Goal: Transaction & Acquisition: Download file/media

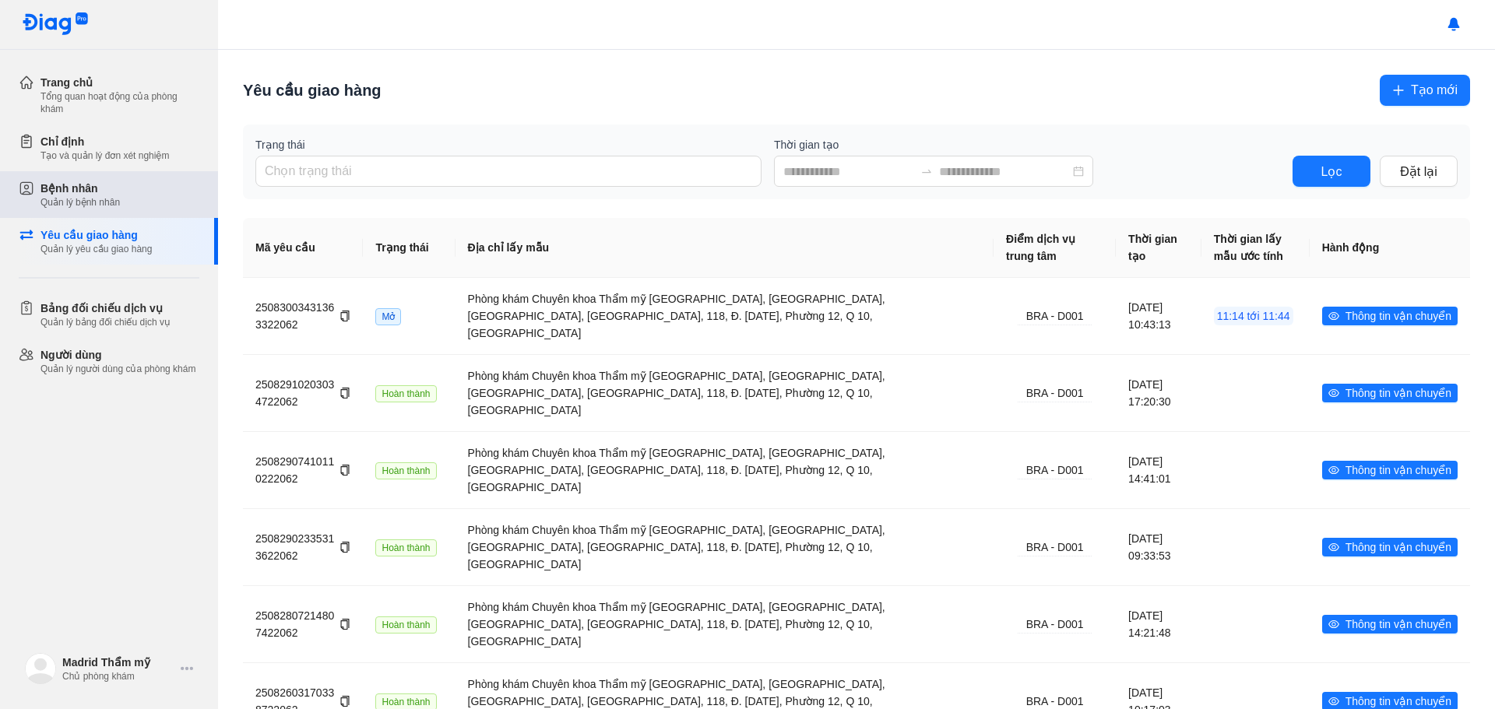
click at [104, 197] on div "Quản lý bệnh nhân" at bounding box center [79, 202] width 79 height 12
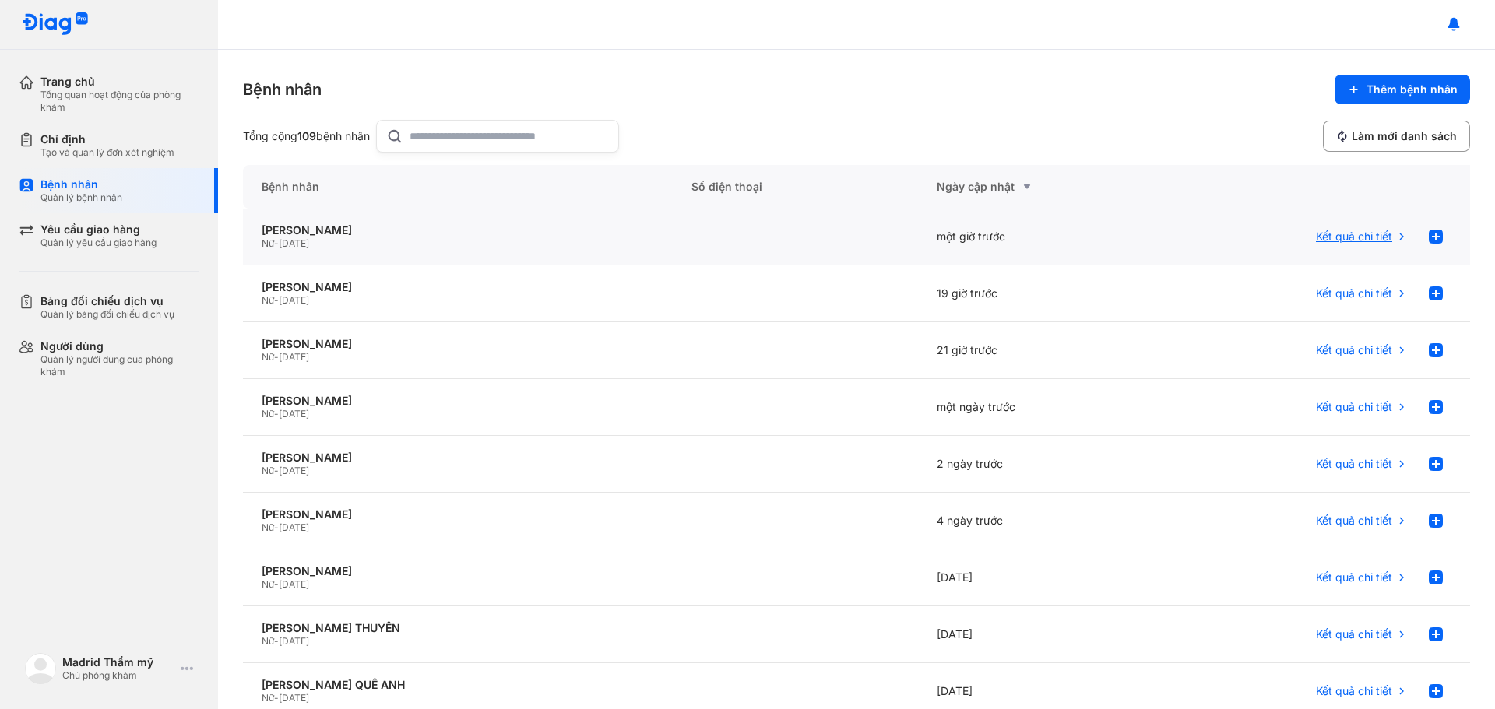
click at [1348, 235] on span "Kết quả chi tiết" at bounding box center [1354, 237] width 76 height 14
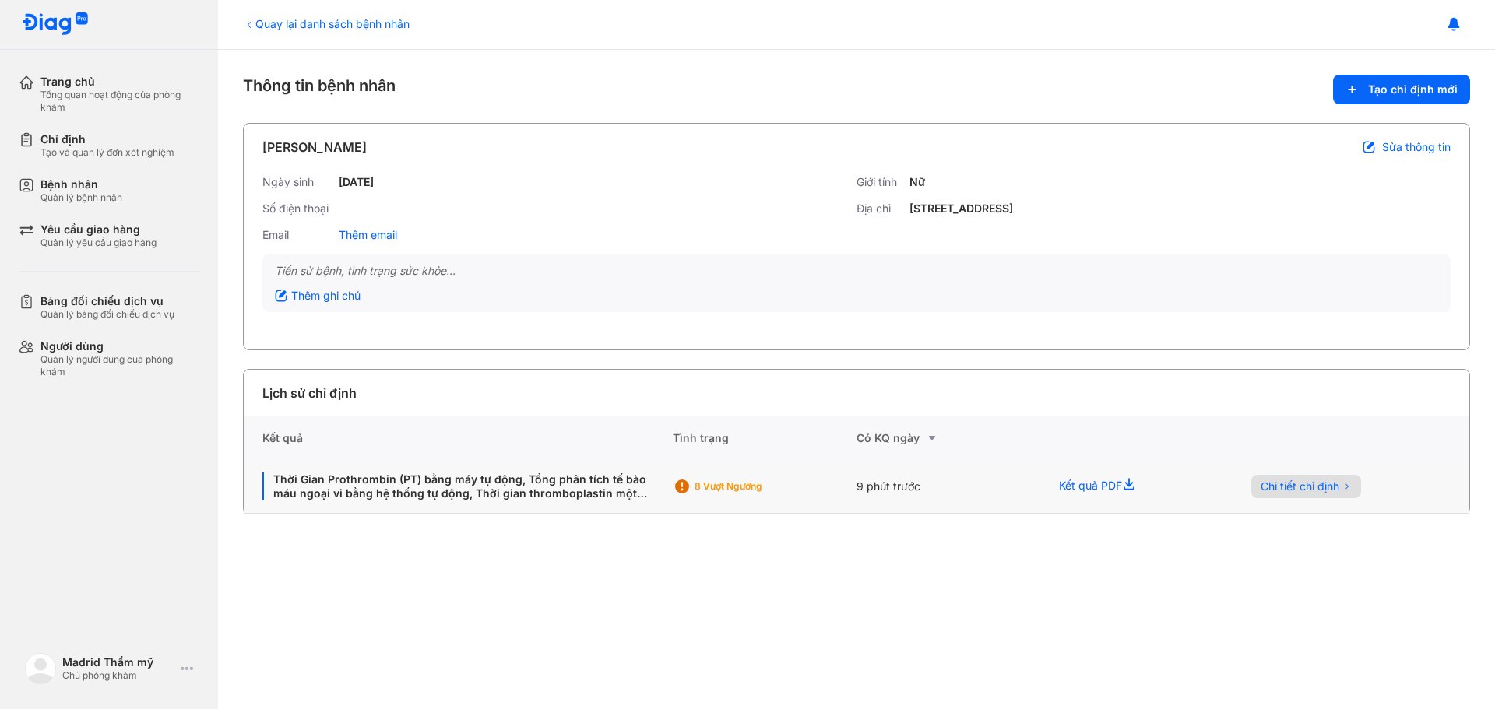
click at [1313, 482] on span "Chi tiết chỉ định" at bounding box center [1299, 487] width 79 height 14
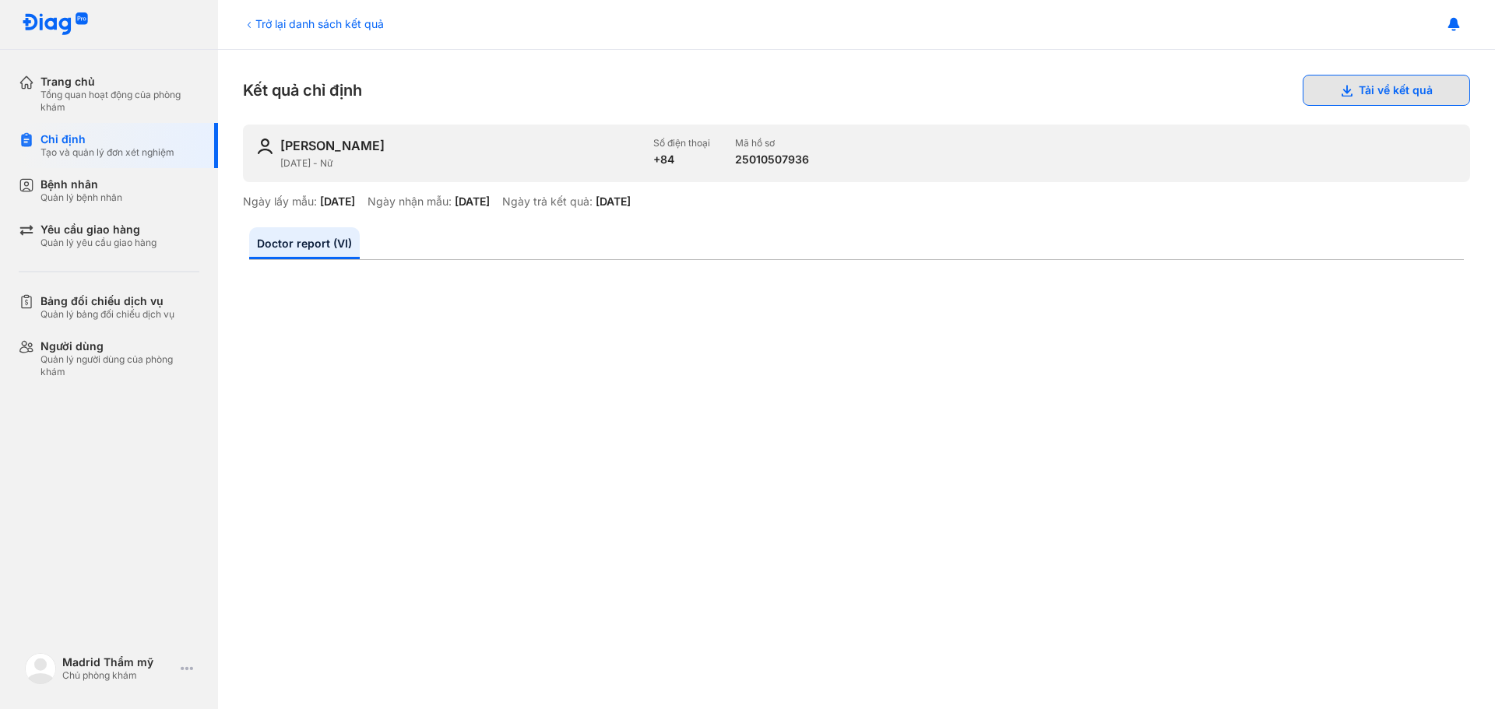
click at [1422, 99] on button "Tải về kết quả" at bounding box center [1385, 90] width 167 height 31
click at [249, 25] on icon at bounding box center [249, 25] width 12 height 12
